Goal: Task Accomplishment & Management: Use online tool/utility

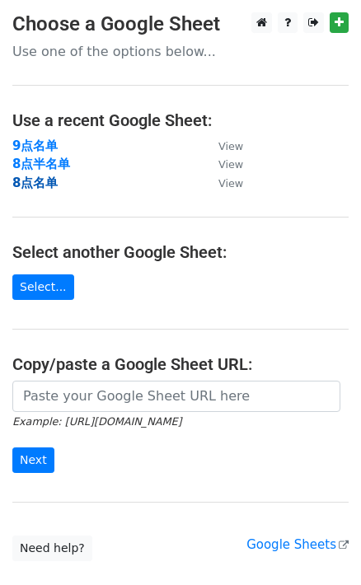
click at [35, 188] on strong "8点名单" at bounding box center [34, 182] width 45 height 15
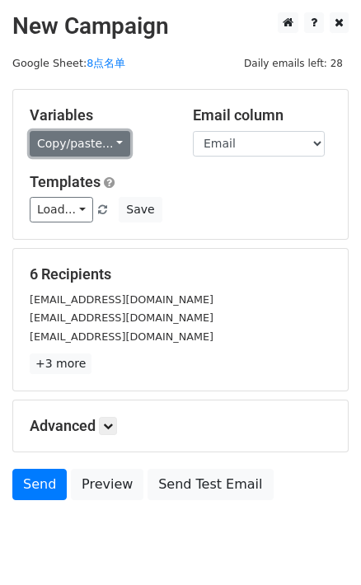
click at [110, 145] on link "Copy/paste..." at bounding box center [80, 144] width 100 height 26
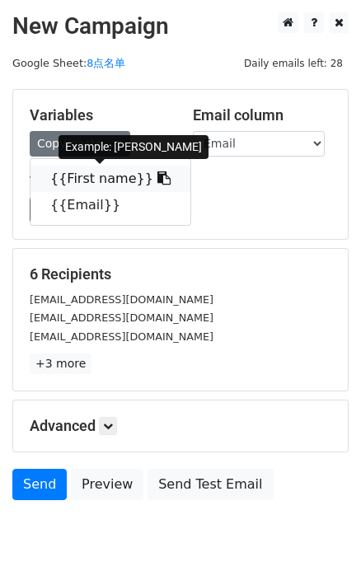
click at [157, 172] on icon at bounding box center [163, 177] width 13 height 13
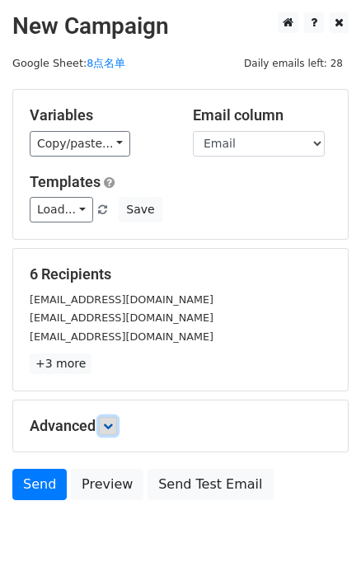
click at [113, 423] on icon at bounding box center [108, 426] width 10 height 10
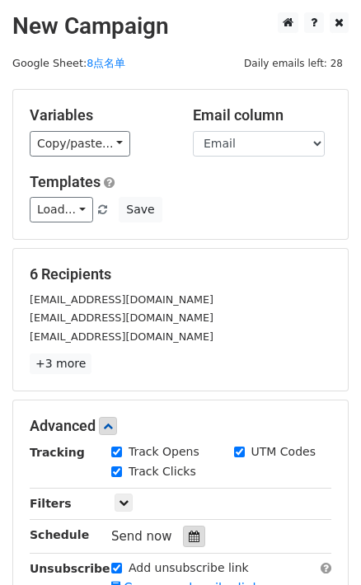
click at [189, 530] on icon at bounding box center [194, 536] width 11 height 12
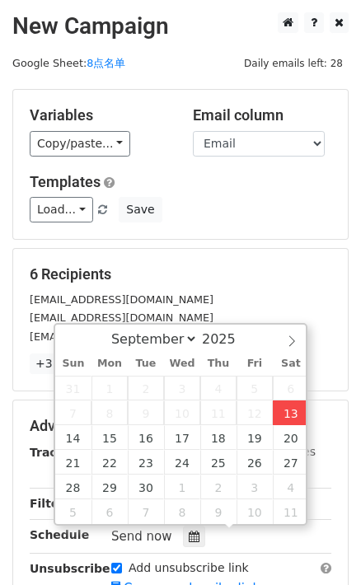
type input "2025-09-13 16:50"
type input "04"
type input "50"
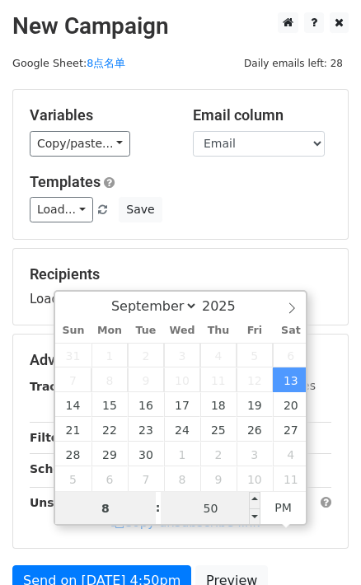
type input "8"
type input "2025-09-13 20:50"
type input "08"
click at [224, 504] on input "50" at bounding box center [211, 508] width 100 height 33
type input "0"
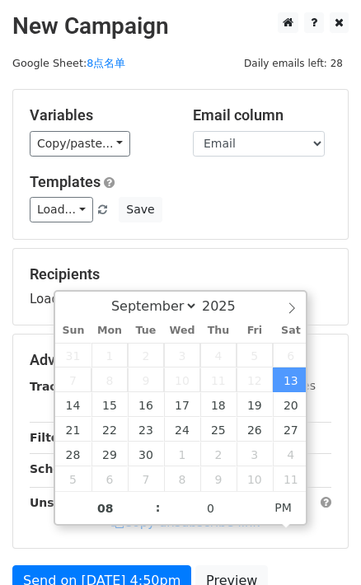
type input "2025-09-13 20:00"
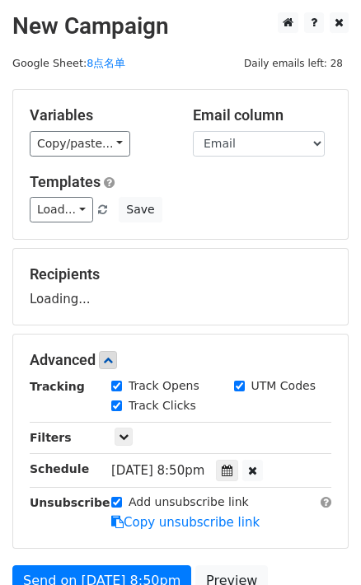
click at [271, 243] on form "Variables Copy/paste... {{First name}} {{Email}} Email column First name Email …" at bounding box center [180, 366] width 336 height 555
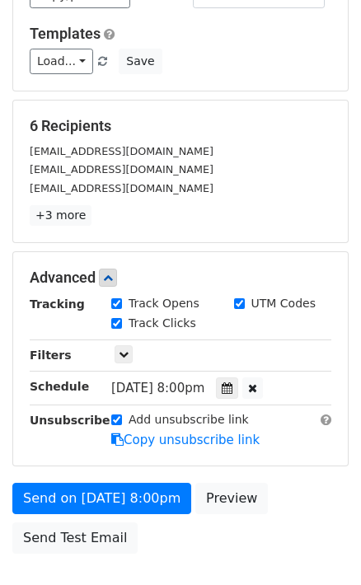
scroll to position [149, 0]
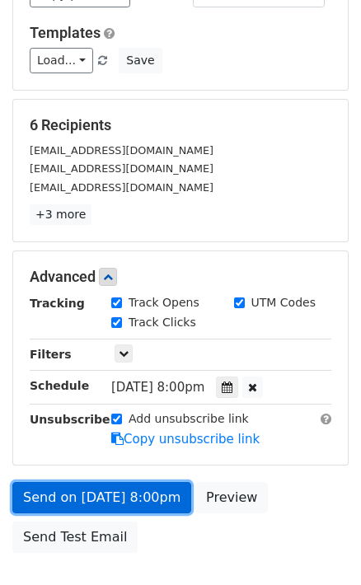
click at [155, 494] on link "Send on Sep 13 at 8:00pm" at bounding box center [101, 497] width 179 height 31
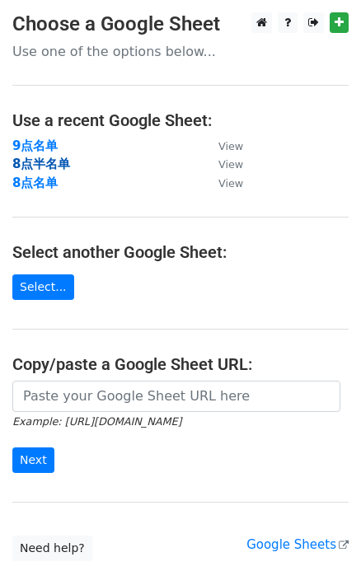
click at [43, 166] on strong "8点半名单" at bounding box center [41, 163] width 58 height 15
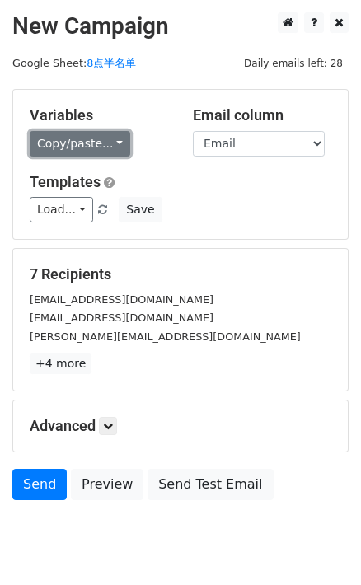
click at [108, 144] on link "Copy/paste..." at bounding box center [80, 144] width 100 height 26
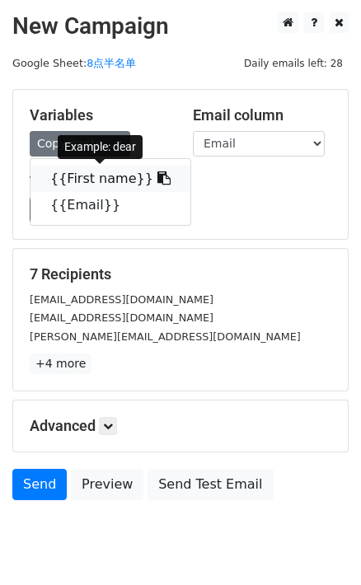
click at [157, 173] on icon at bounding box center [163, 177] width 13 height 13
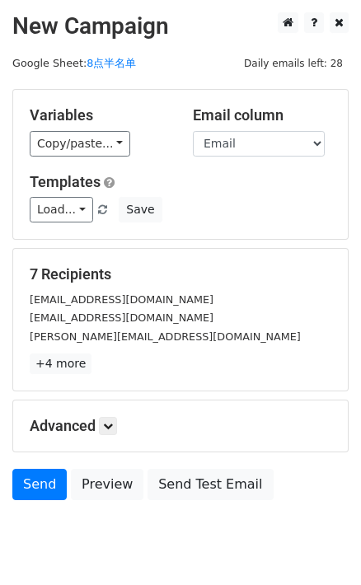
click at [100, 420] on h5 "Advanced" at bounding box center [180, 426] width 301 height 18
click at [107, 422] on icon at bounding box center [108, 426] width 10 height 10
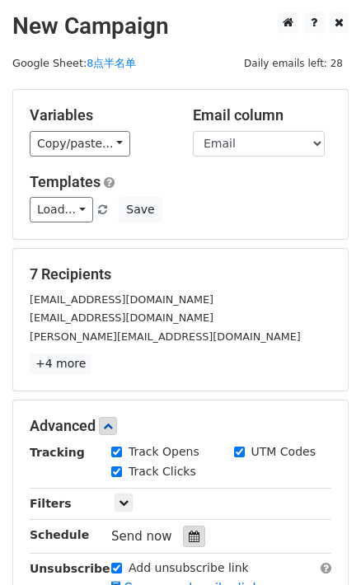
click at [189, 528] on div at bounding box center [194, 535] width 22 height 21
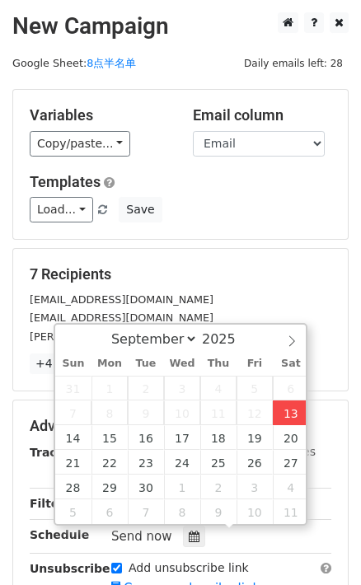
type input "2025-09-13 16:52"
type input "04"
type input "52"
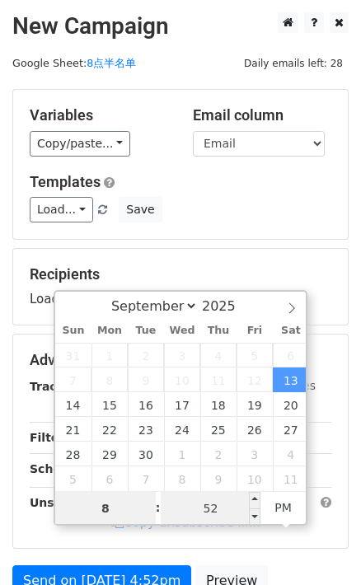
type input "8"
type input "2025-09-13 20:52"
type input "08"
click at [219, 499] on input "52" at bounding box center [211, 508] width 100 height 33
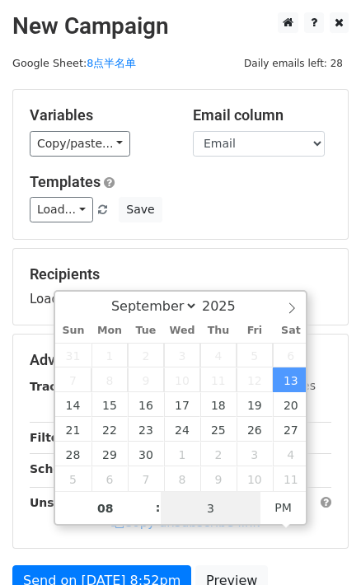
type input "30"
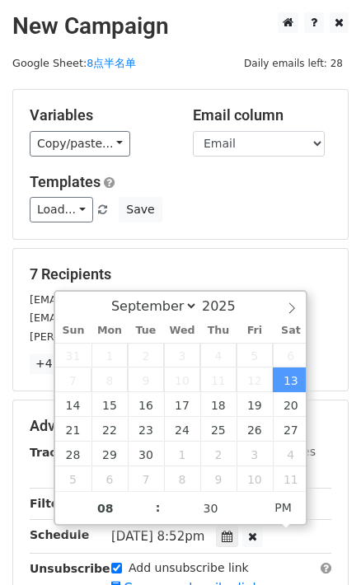
type input "2025-09-13 20:30"
click at [249, 227] on div "Variables Copy/paste... {{First name}} {{Email}} Email column First name Email …" at bounding box center [180, 164] width 334 height 149
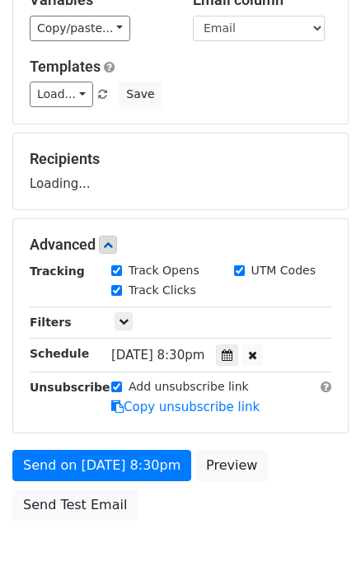
scroll to position [149, 0]
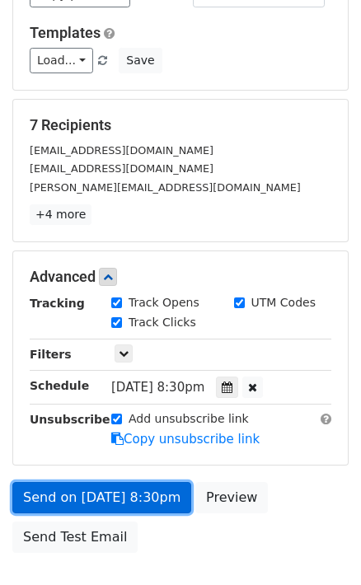
click at [157, 496] on link "Send on Sep 13 at 8:30pm" at bounding box center [101, 497] width 179 height 31
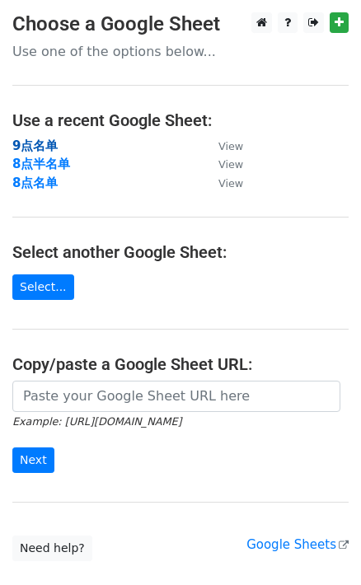
click at [31, 140] on strong "9点名单" at bounding box center [34, 145] width 45 height 15
click at [41, 137] on main "Choose a Google Sheet Use one of the options below... Use a recent Google Sheet…" at bounding box center [180, 286] width 361 height 548
click at [40, 142] on strong "9点名单" at bounding box center [34, 145] width 45 height 15
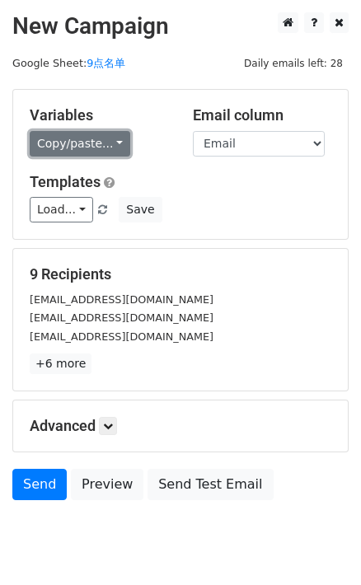
click at [94, 142] on link "Copy/paste..." at bounding box center [80, 144] width 100 height 26
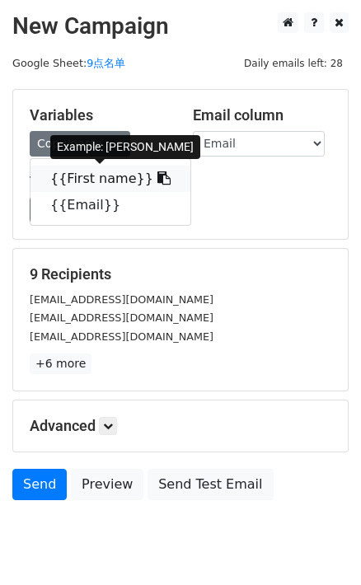
click at [157, 180] on icon at bounding box center [163, 177] width 13 height 13
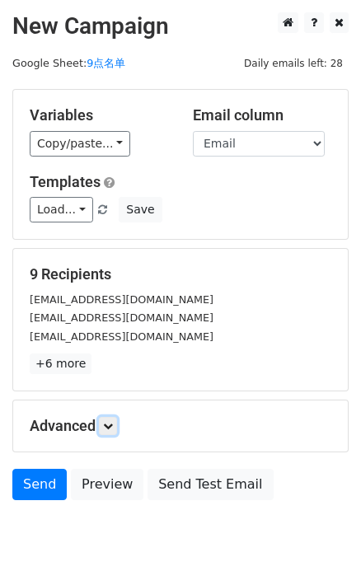
drag, startPoint x: 117, startPoint y: 427, endPoint x: 128, endPoint y: 422, distance: 12.2
click at [117, 427] on link at bounding box center [108, 426] width 18 height 18
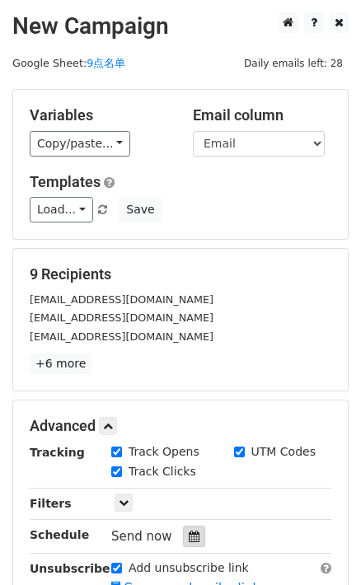
click at [193, 535] on icon at bounding box center [194, 536] width 11 height 12
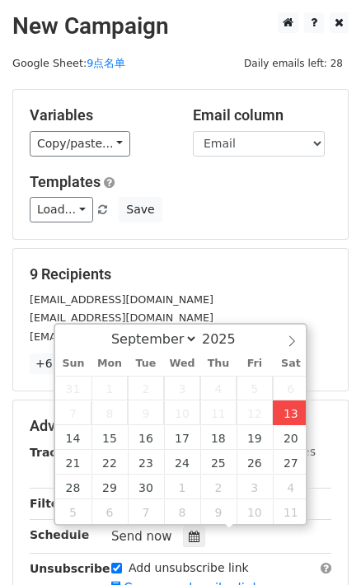
type input "[DATE] 16:59"
type input "04"
type input "59"
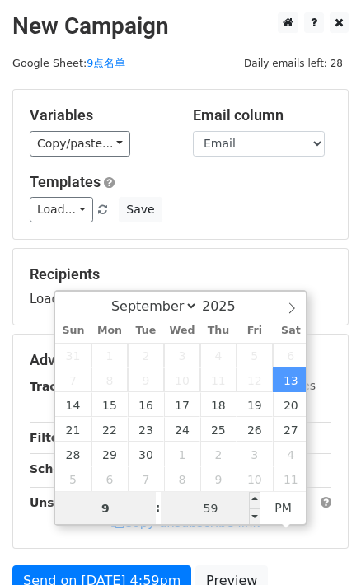
type input "9"
type input "[DATE] 21:59"
type input "09"
click at [219, 497] on input "59" at bounding box center [211, 508] width 100 height 33
type input "0"
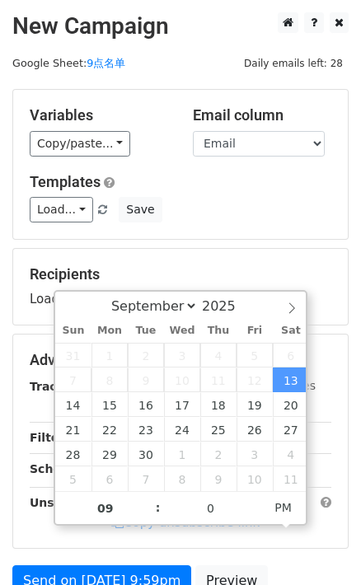
type input "2025-09-13 21:00"
click at [235, 234] on div "Variables Copy/paste... {{First name}} {{Email}} Email column First name Email …" at bounding box center [180, 164] width 334 height 149
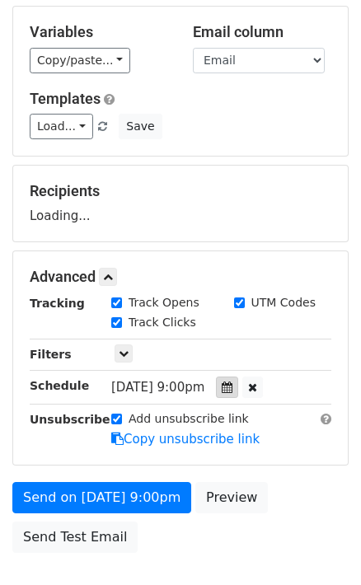
scroll to position [189, 0]
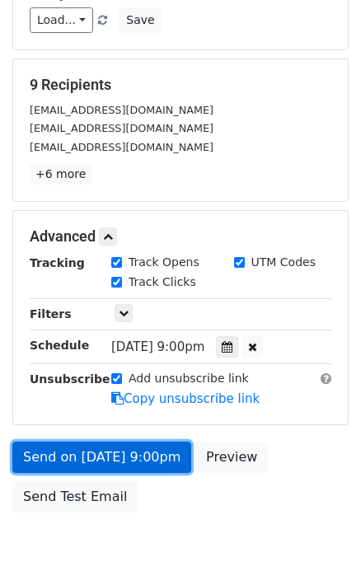
click at [145, 449] on link "Send on Sep 13 at 9:00pm" at bounding box center [101, 456] width 179 height 31
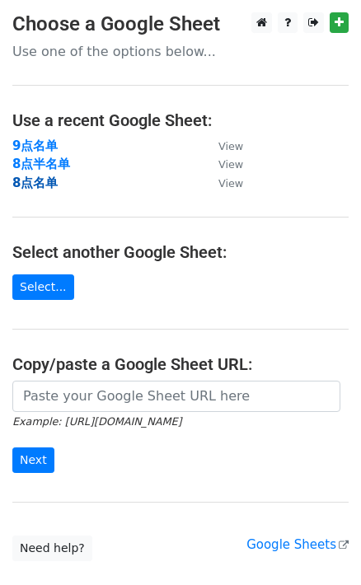
click at [30, 183] on strong "8点名单" at bounding box center [34, 182] width 45 height 15
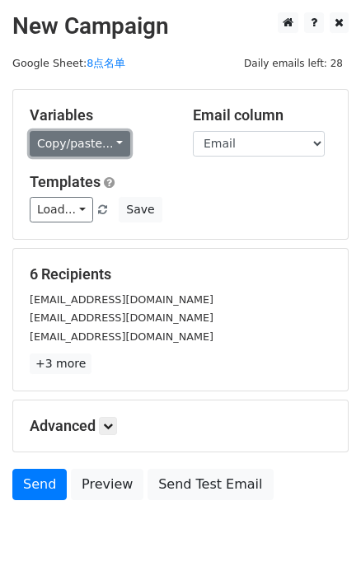
click at [105, 155] on link "Copy/paste..." at bounding box center [80, 144] width 100 height 26
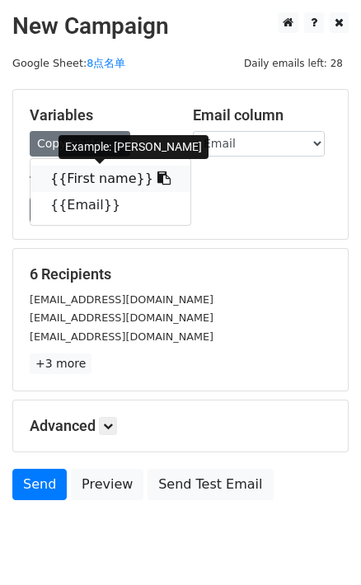
click at [152, 173] on link "{{First name}}" at bounding box center [110, 179] width 160 height 26
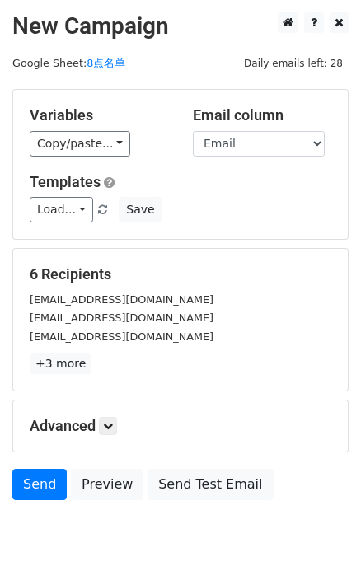
click at [115, 413] on div "Advanced Tracking Track Opens UTM Codes Track Clicks Filters Only include sprea…" at bounding box center [180, 425] width 334 height 51
click at [113, 421] on icon at bounding box center [108, 426] width 10 height 10
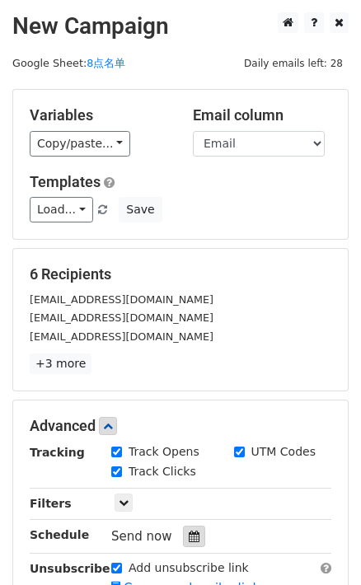
drag, startPoint x: 191, startPoint y: 516, endPoint x: 193, endPoint y: 526, distance: 10.0
click at [192, 519] on hr at bounding box center [180, 519] width 301 height 1
click at [194, 527] on div at bounding box center [194, 535] width 22 height 21
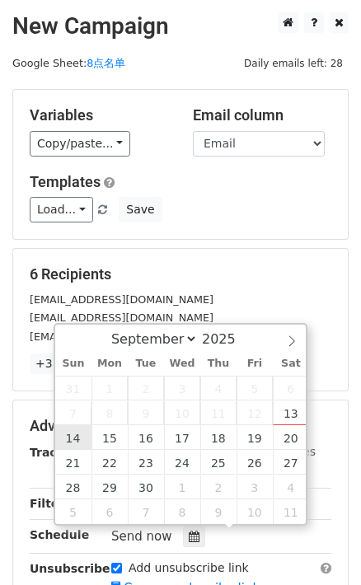
type input "2025-09-14 12:00"
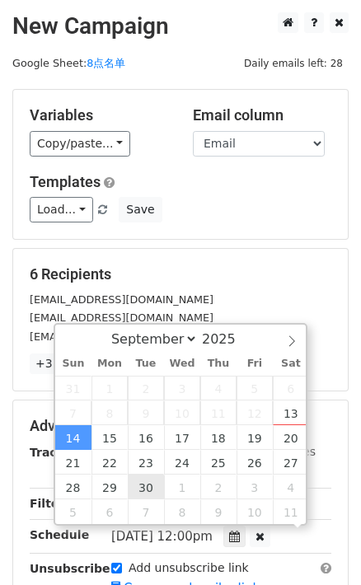
type input "8"
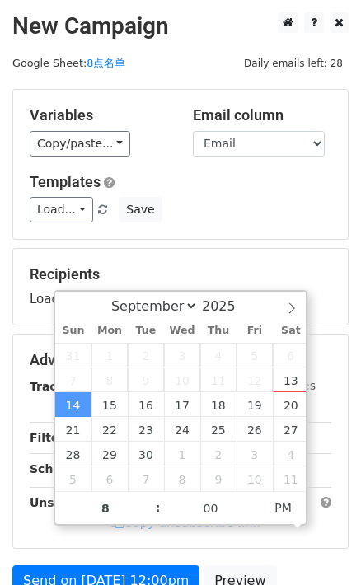
type input "2025-09-14 20:00"
click at [258, 241] on form "Variables Copy/paste... {{First name}} {{Email}} Email column First name Email …" at bounding box center [180, 366] width 336 height 555
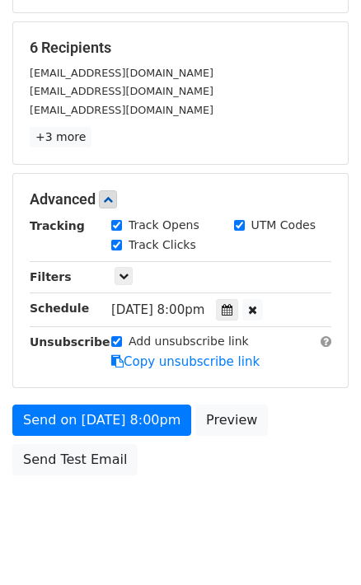
scroll to position [255, 0]
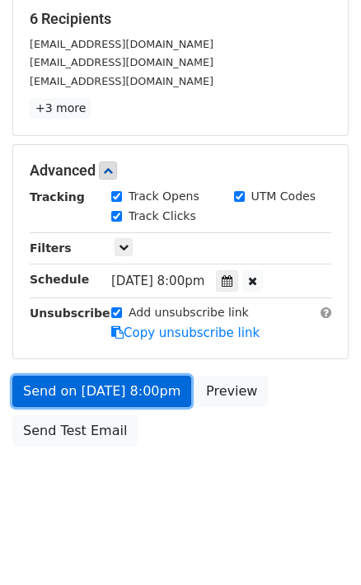
click at [169, 394] on link "Send on Sep 14 at 8:00pm" at bounding box center [101, 391] width 179 height 31
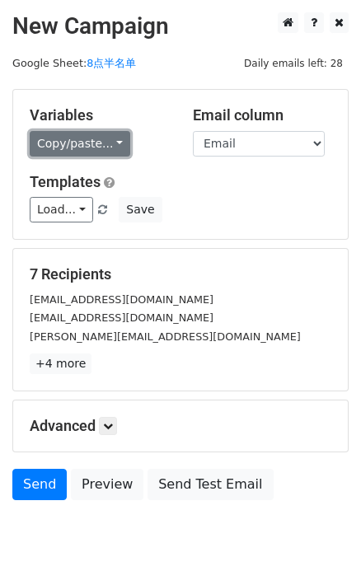
click at [116, 148] on link "Copy/paste..." at bounding box center [80, 144] width 100 height 26
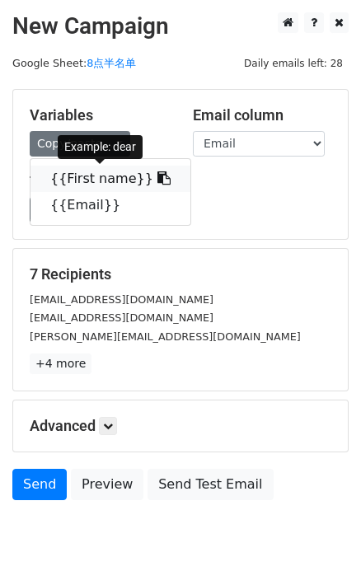
click at [152, 184] on link "{{First name}}" at bounding box center [110, 179] width 160 height 26
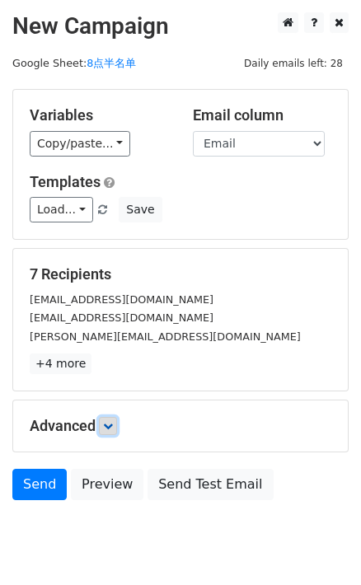
click at [113, 427] on icon at bounding box center [108, 426] width 10 height 10
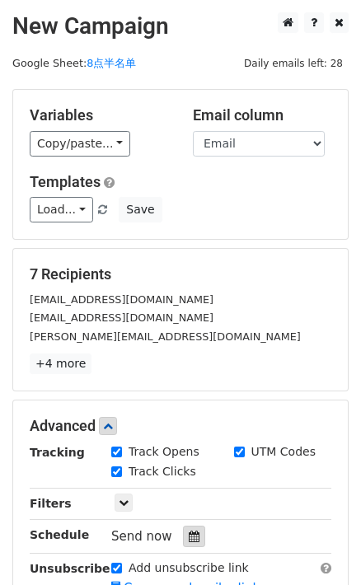
click at [191, 535] on icon at bounding box center [194, 536] width 11 height 12
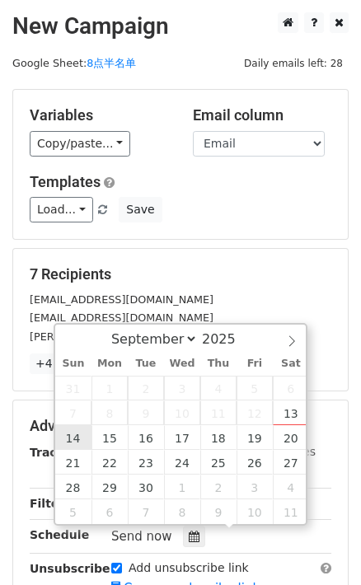
type input "[DATE] 12:00"
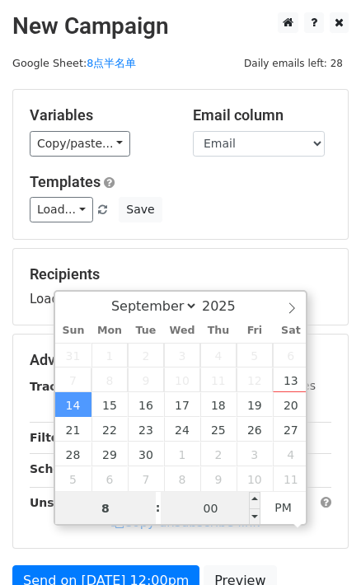
type input "8"
type input "[DATE] 20:00"
type input "08"
drag, startPoint x: 214, startPoint y: 517, endPoint x: 224, endPoint y: 497, distance: 22.1
click at [214, 517] on input "00" at bounding box center [211, 508] width 100 height 33
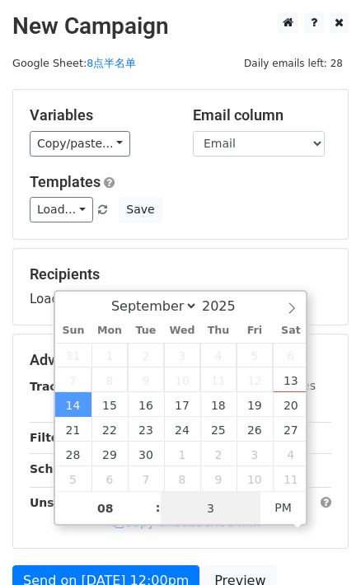
type input "30"
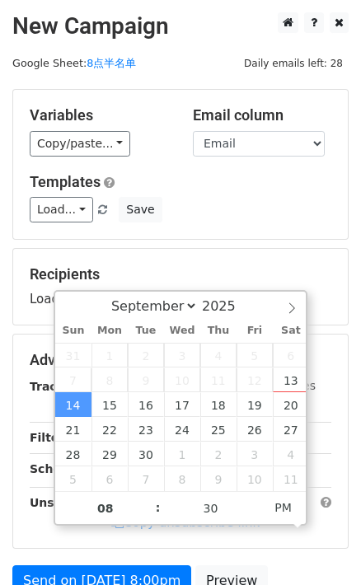
type input "[DATE] 20:30"
click at [278, 236] on div "Variables Copy/paste... {{First name}} {{Email}} Email column First name Email …" at bounding box center [180, 164] width 334 height 149
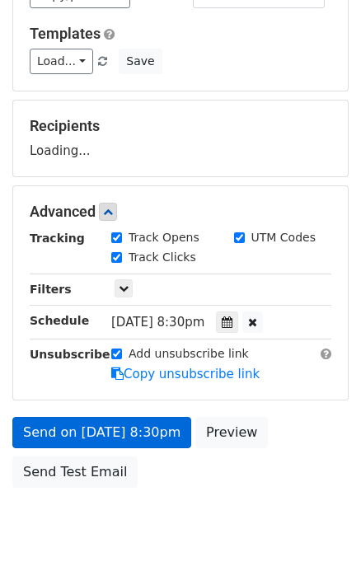
scroll to position [149, 0]
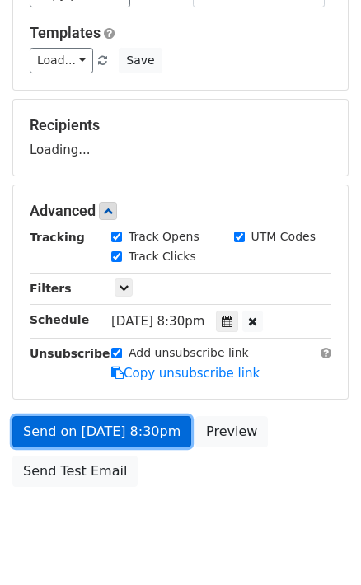
click at [166, 431] on link "Send on [DATE] 8:30pm" at bounding box center [101, 431] width 179 height 31
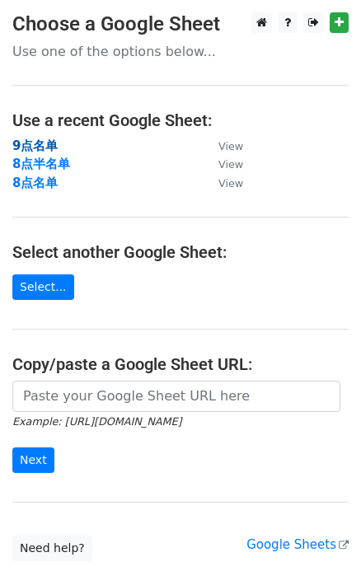
click at [31, 144] on strong "9点名单" at bounding box center [34, 145] width 45 height 15
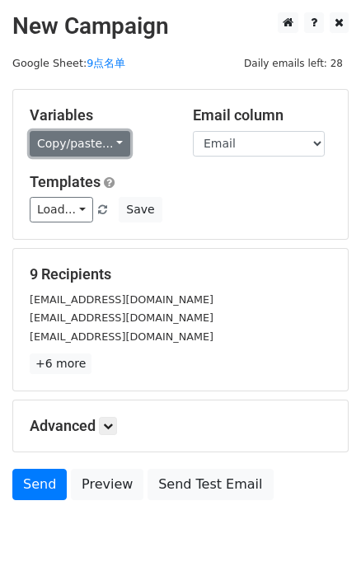
click at [117, 142] on link "Copy/paste..." at bounding box center [80, 144] width 100 height 26
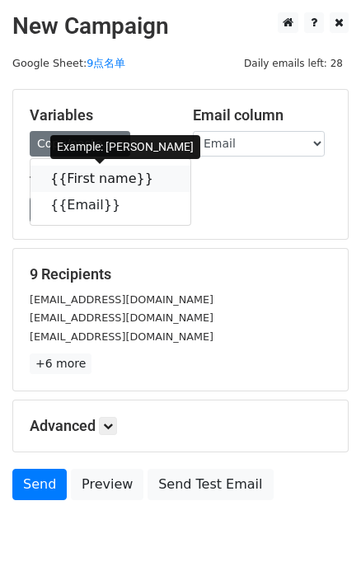
click at [157, 176] on icon at bounding box center [163, 177] width 13 height 13
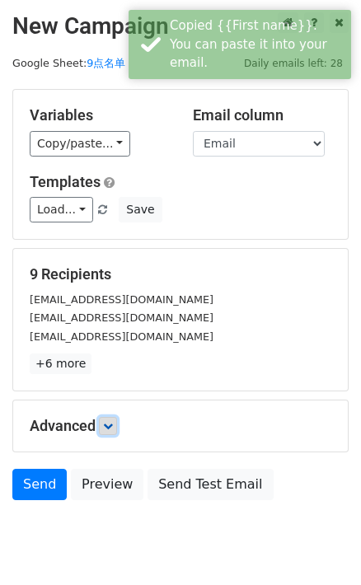
click at [107, 427] on icon at bounding box center [108, 426] width 10 height 10
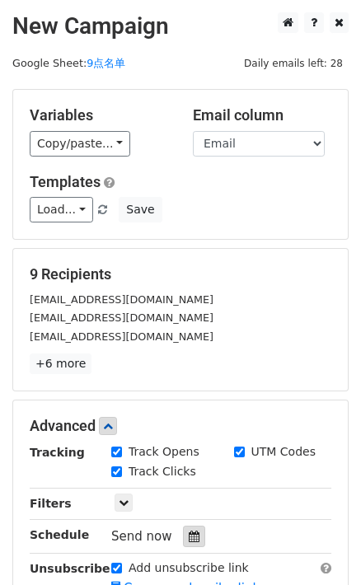
click at [197, 540] on div at bounding box center [194, 535] width 22 height 21
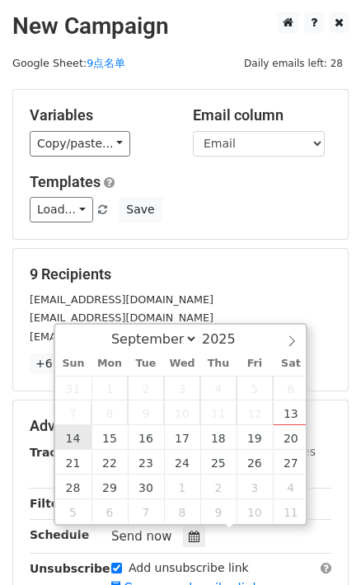
type input "[DATE] 12:00"
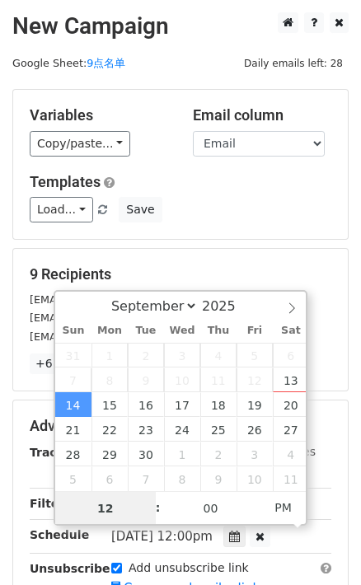
type input "9"
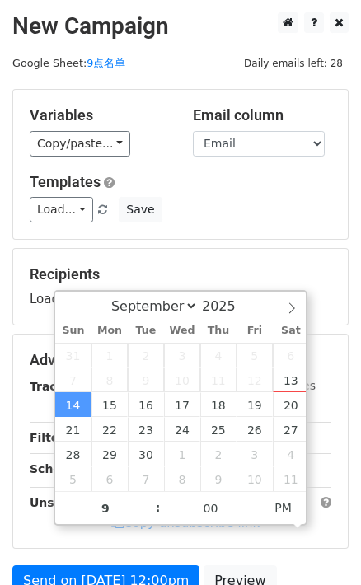
type input "[DATE] 21:00"
click at [270, 242] on form "Variables Copy/paste... {{First name}} {{Email}} Email column First name Email …" at bounding box center [180, 366] width 336 height 555
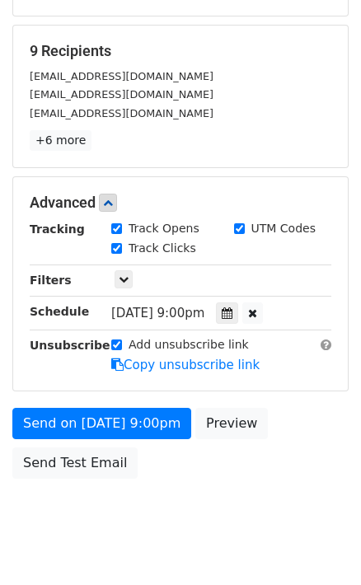
scroll to position [224, 0]
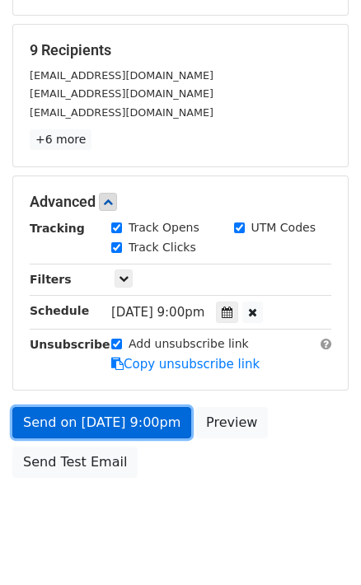
click at [156, 417] on link "Send on [DATE] 9:00pm" at bounding box center [101, 422] width 179 height 31
